Goal: Use online tool/utility: Use online tool/utility

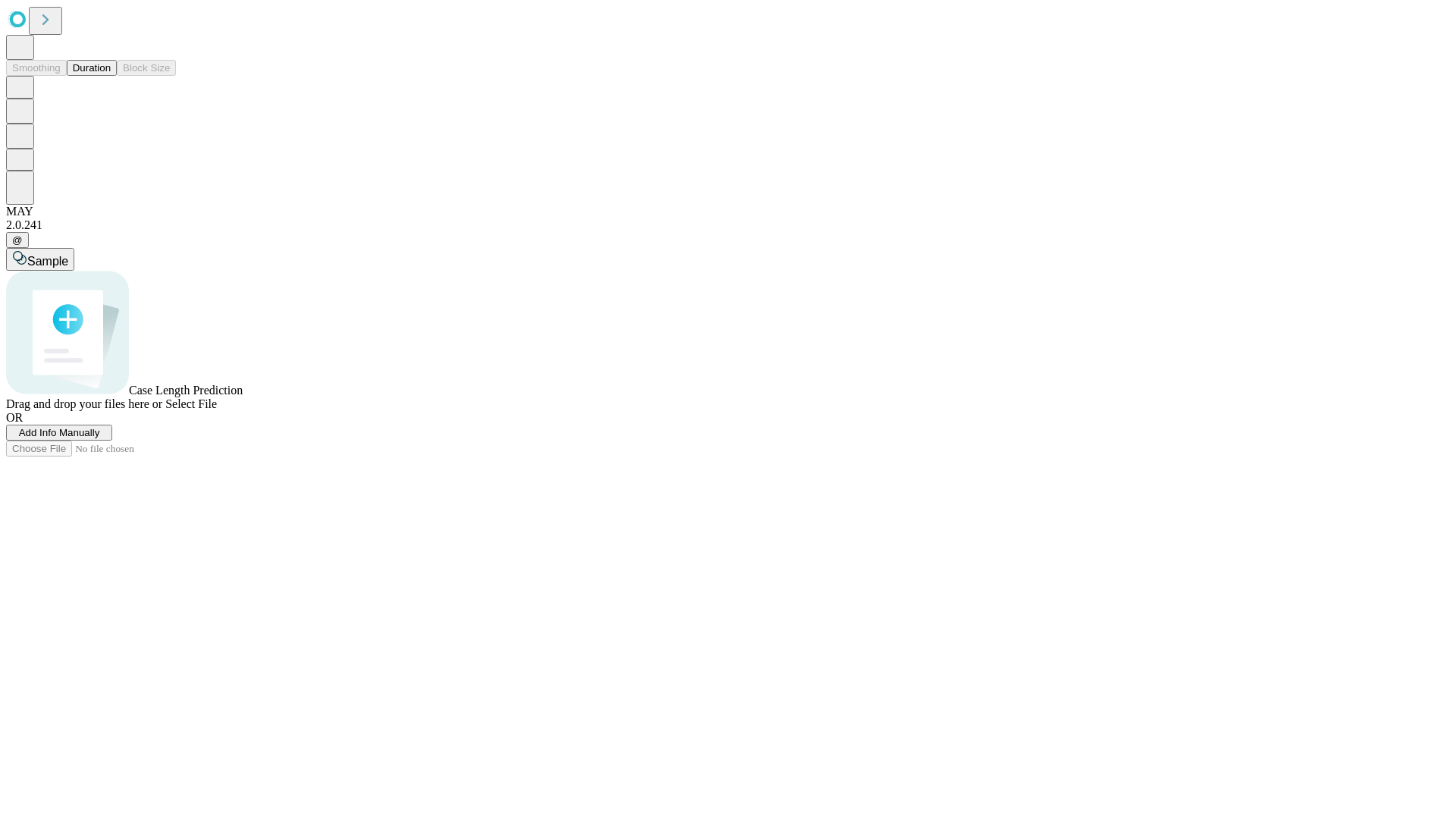
click at [111, 76] on button "Duration" at bounding box center [92, 68] width 50 height 16
click at [217, 410] on span "Select File" at bounding box center [192, 404] width 52 height 13
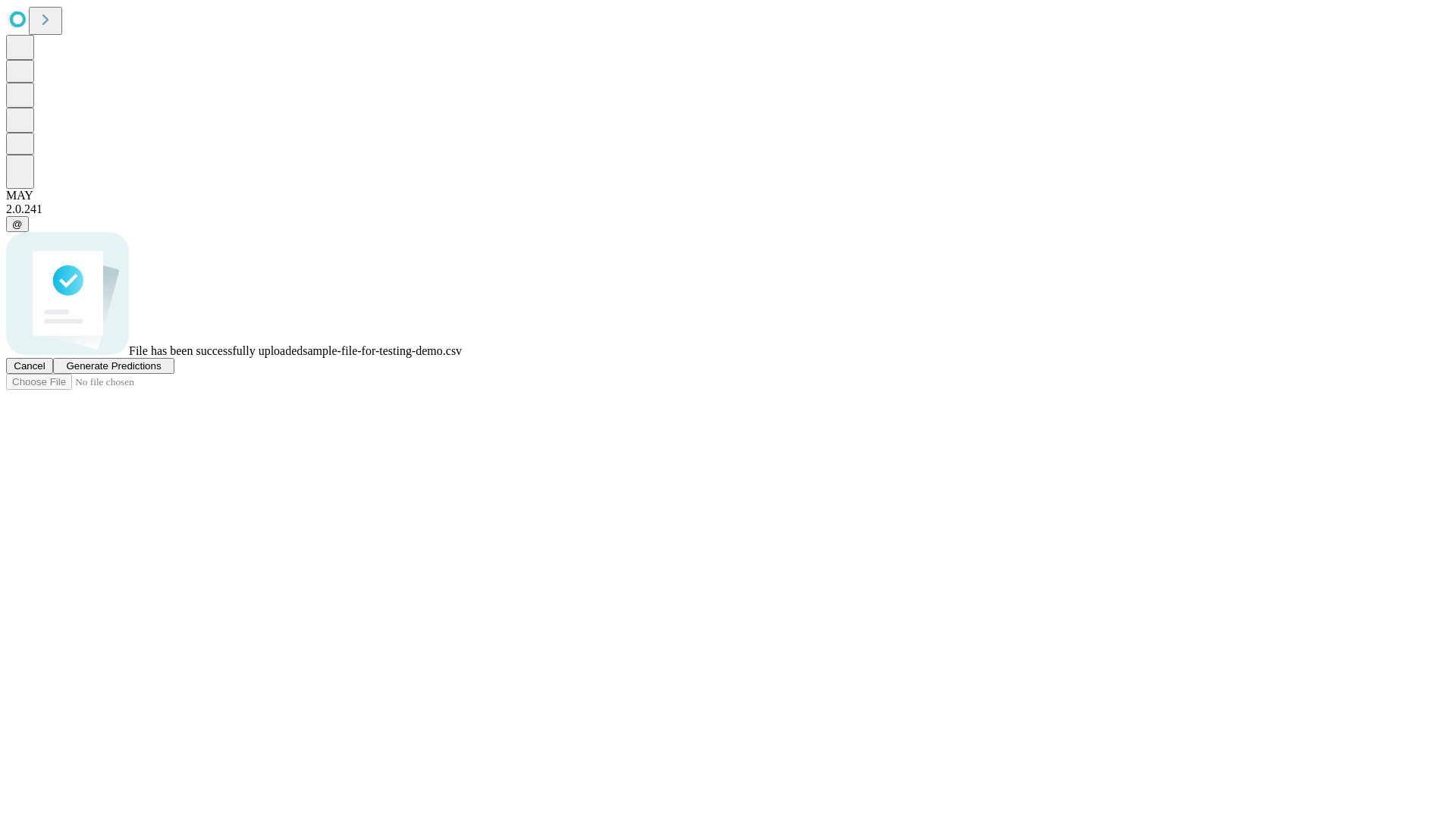
click at [161, 372] on span "Generate Predictions" at bounding box center [113, 366] width 94 height 11
